Goal: Obtain resource: Obtain resource

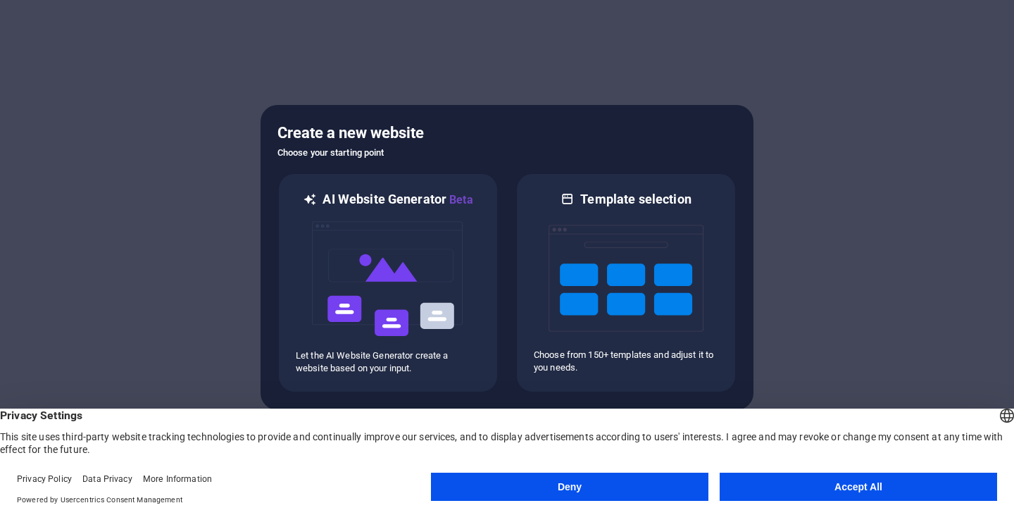
click at [807, 483] on button "Accept All" at bounding box center [857, 486] width 277 height 28
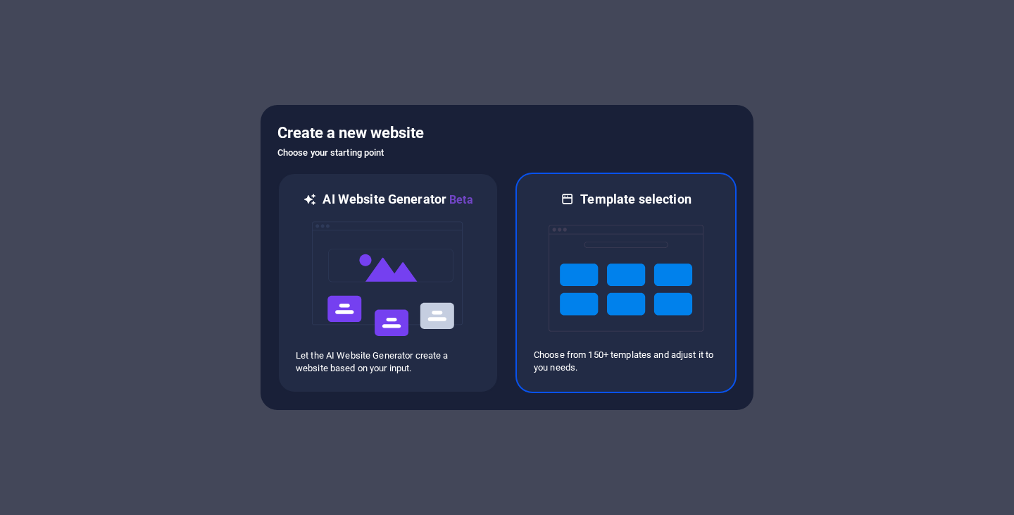
click at [627, 284] on img at bounding box center [625, 278] width 155 height 141
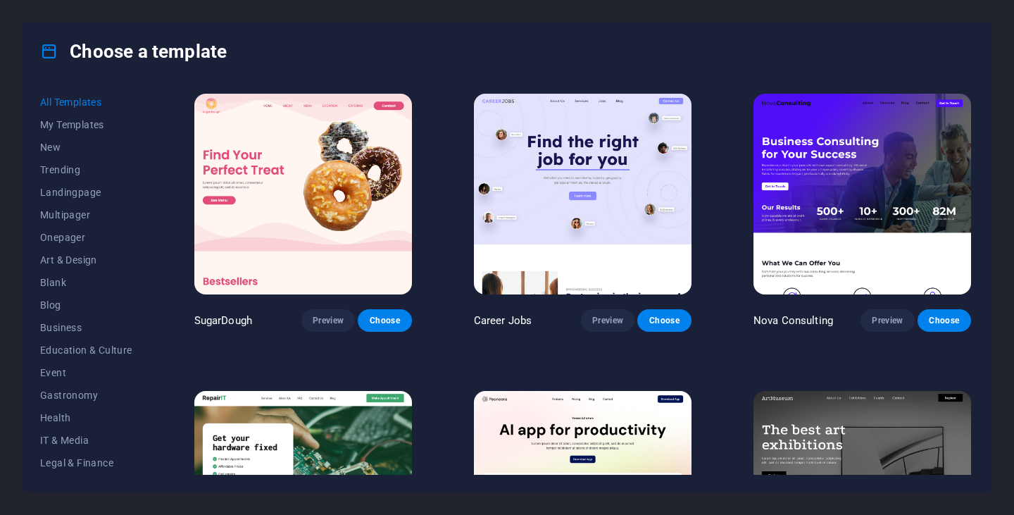
scroll to position [141, 0]
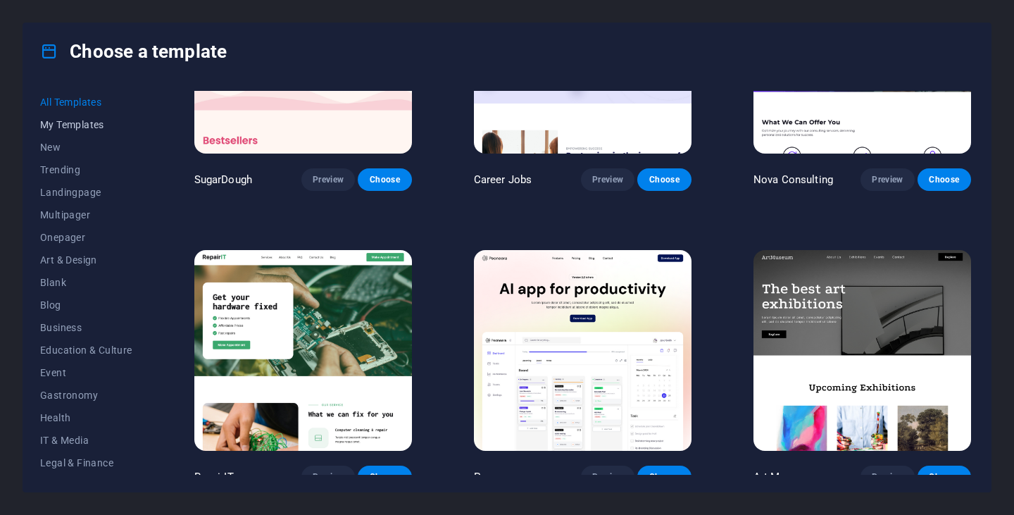
click at [92, 125] on span "My Templates" at bounding box center [86, 124] width 92 height 11
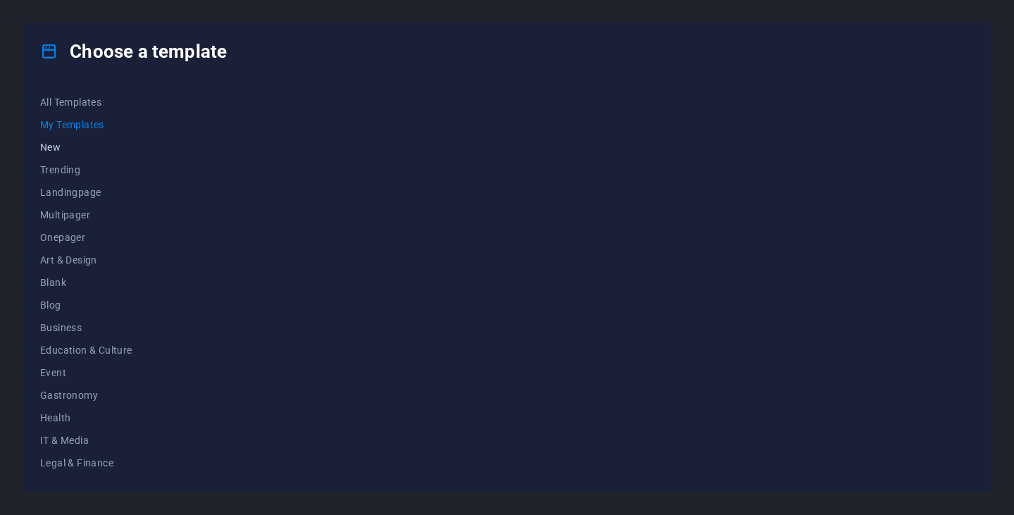
click at [68, 149] on span "New" at bounding box center [86, 146] width 92 height 11
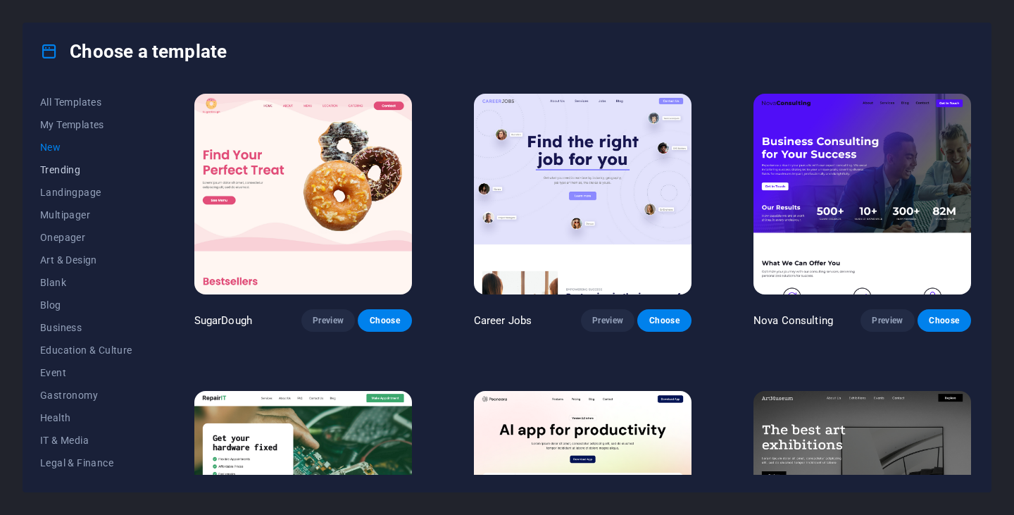
click at [63, 172] on span "Trending" at bounding box center [86, 169] width 92 height 11
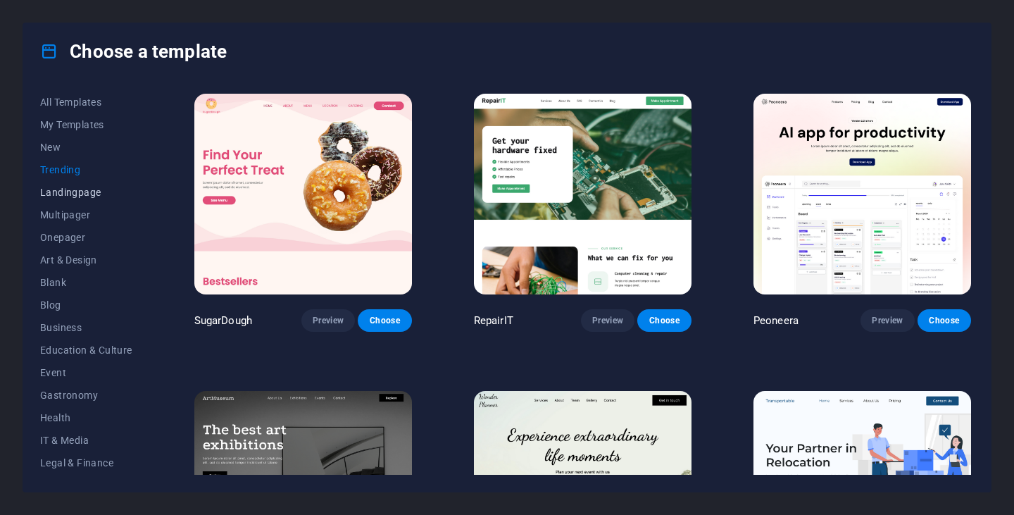
click at [67, 191] on span "Landingpage" at bounding box center [86, 192] width 92 height 11
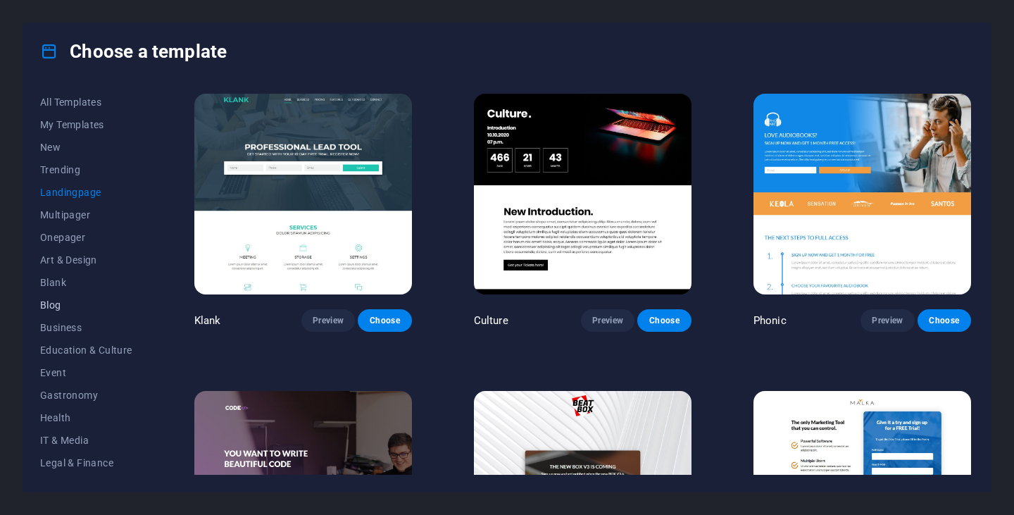
scroll to position [179, 0]
click at [60, 467] on span "Wireframe" at bounding box center [86, 463] width 92 height 11
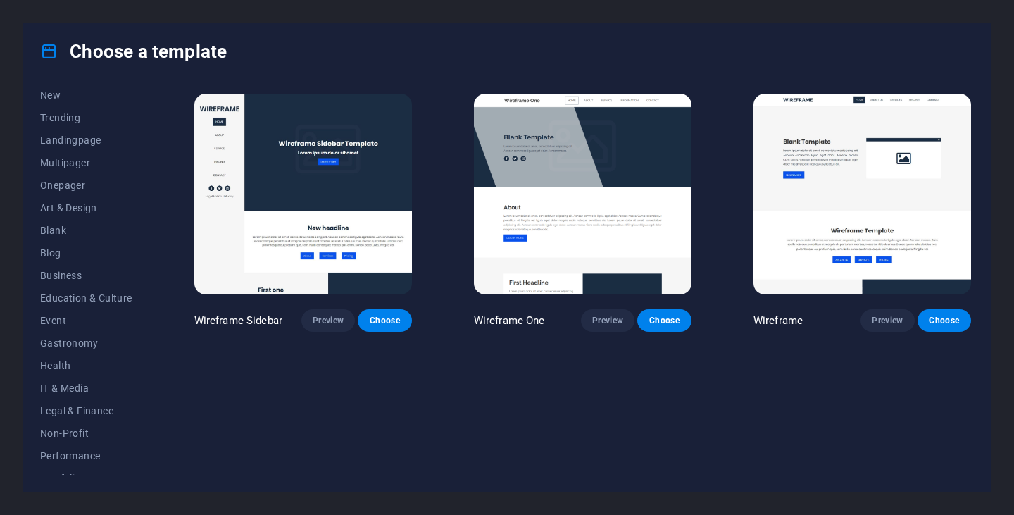
scroll to position [0, 0]
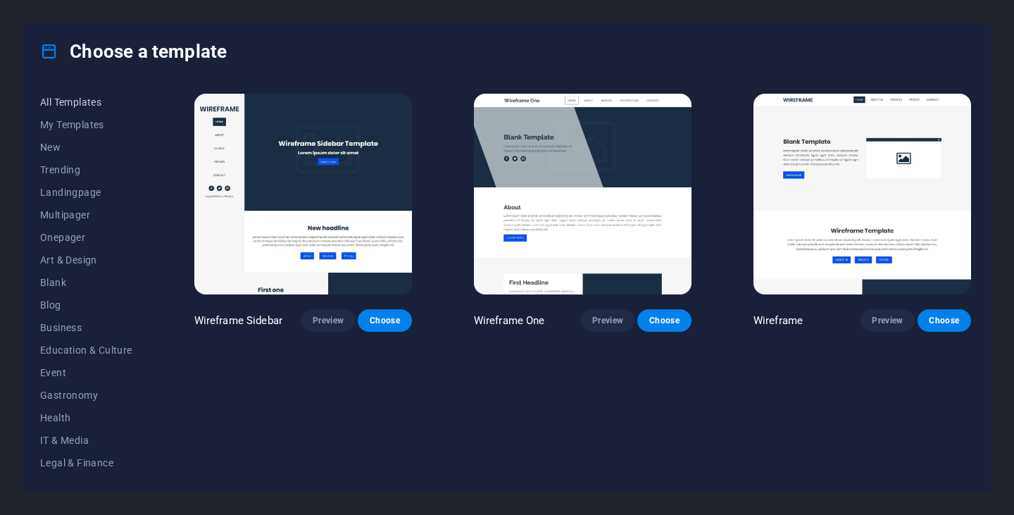
click at [104, 106] on span "All Templates" at bounding box center [86, 101] width 92 height 11
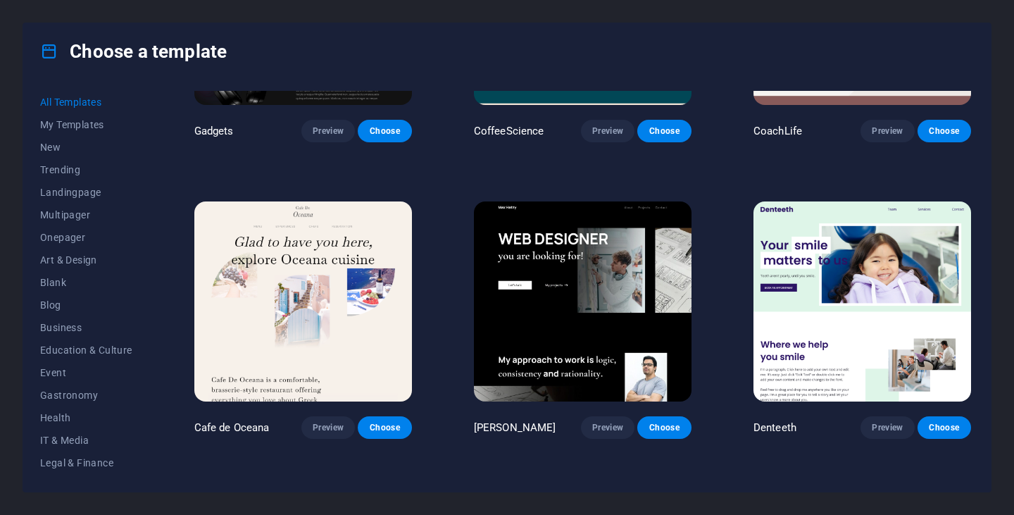
scroll to position [3801, 0]
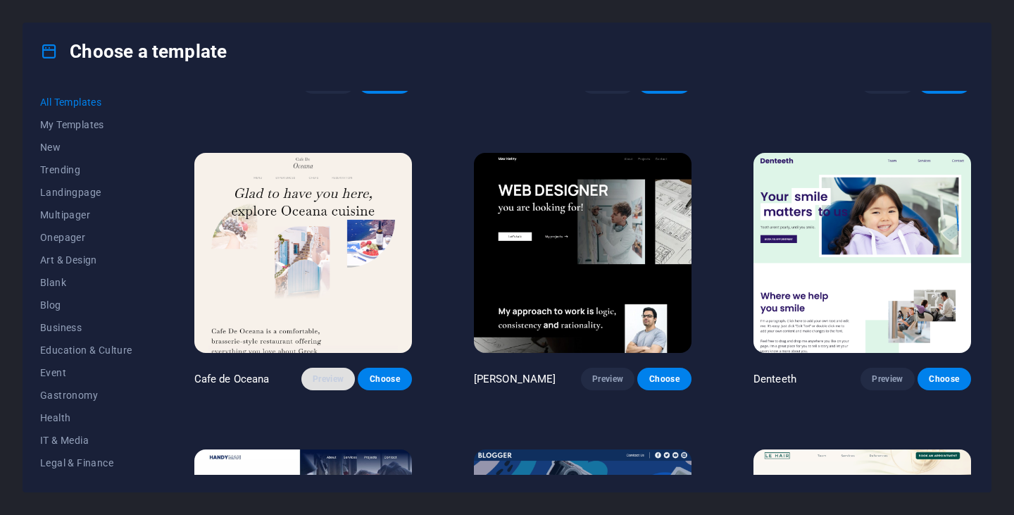
click at [332, 373] on span "Preview" at bounding box center [328, 378] width 31 height 11
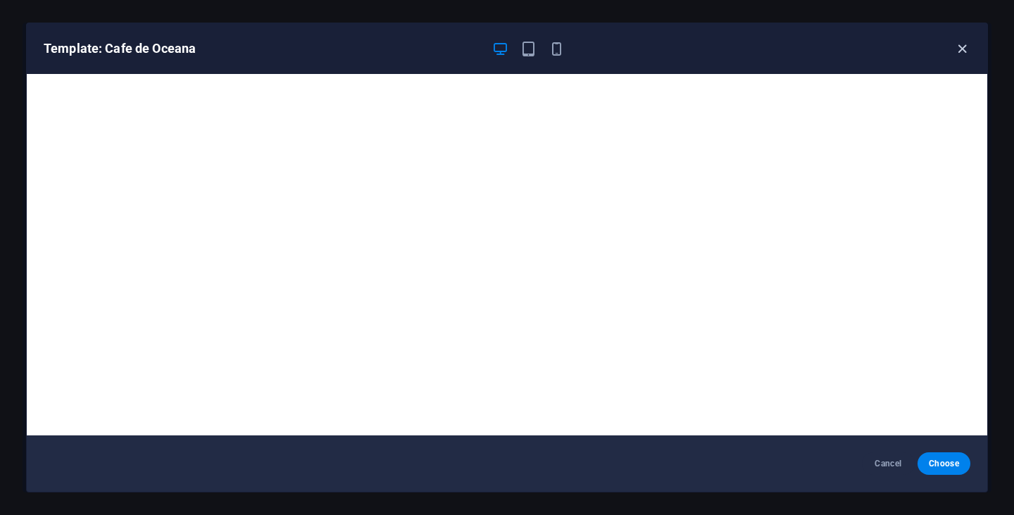
click at [964, 44] on icon "button" at bounding box center [962, 49] width 16 height 16
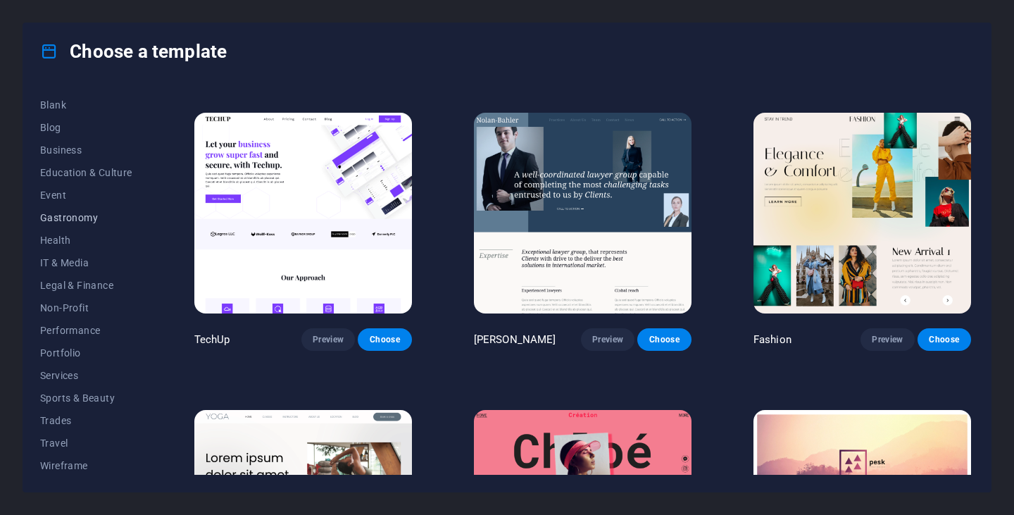
scroll to position [179, 0]
click at [880, 334] on span "Preview" at bounding box center [886, 339] width 31 height 11
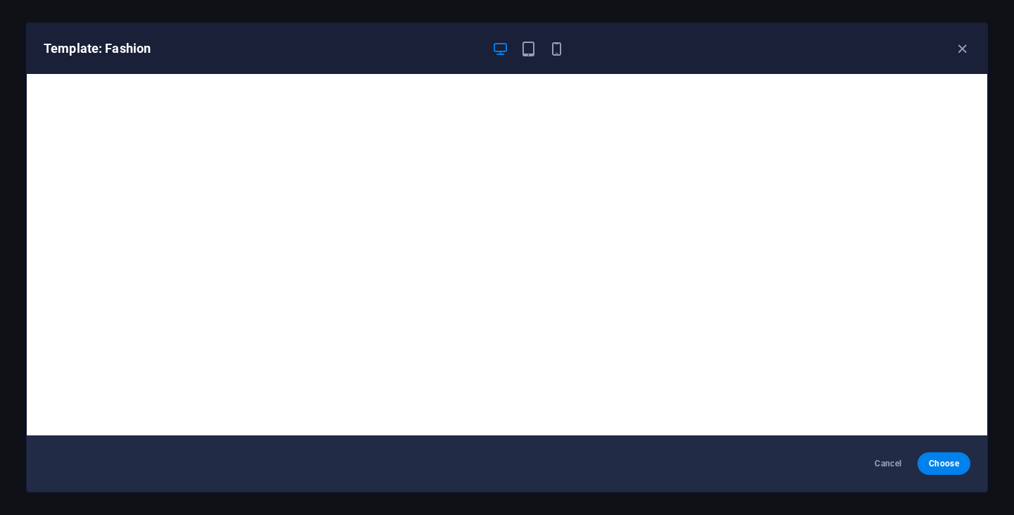
click at [886, 477] on div "Cancel Choose" at bounding box center [507, 463] width 960 height 56
click at [885, 459] on span "Cancel" at bounding box center [888, 463] width 30 height 11
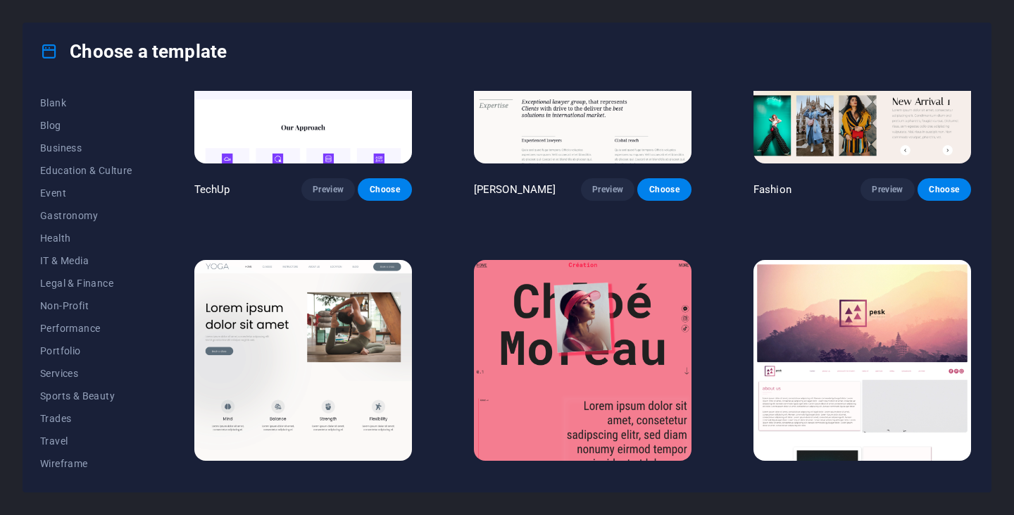
scroll to position [4575, 0]
